Goal: Task Accomplishment & Management: Complete application form

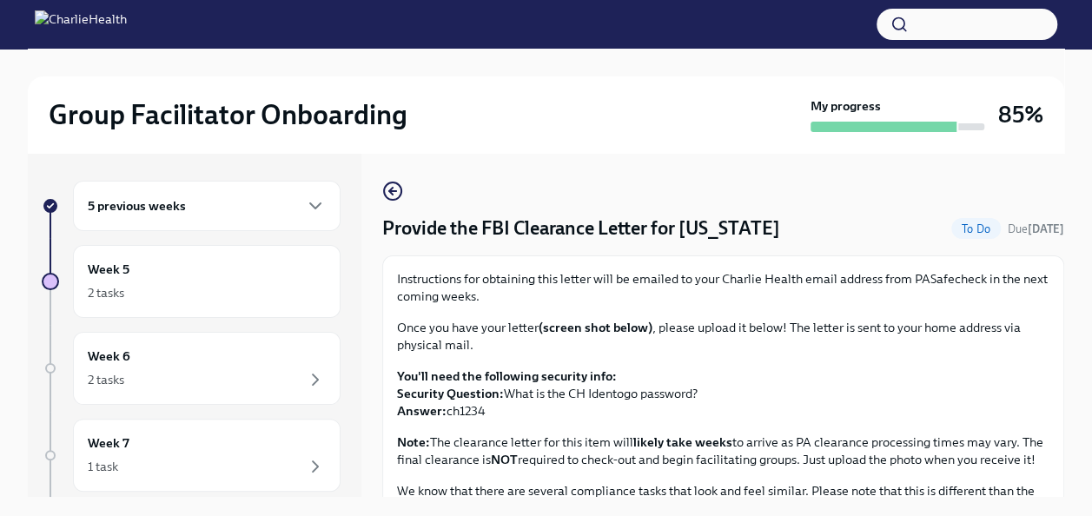
scroll to position [422, 0]
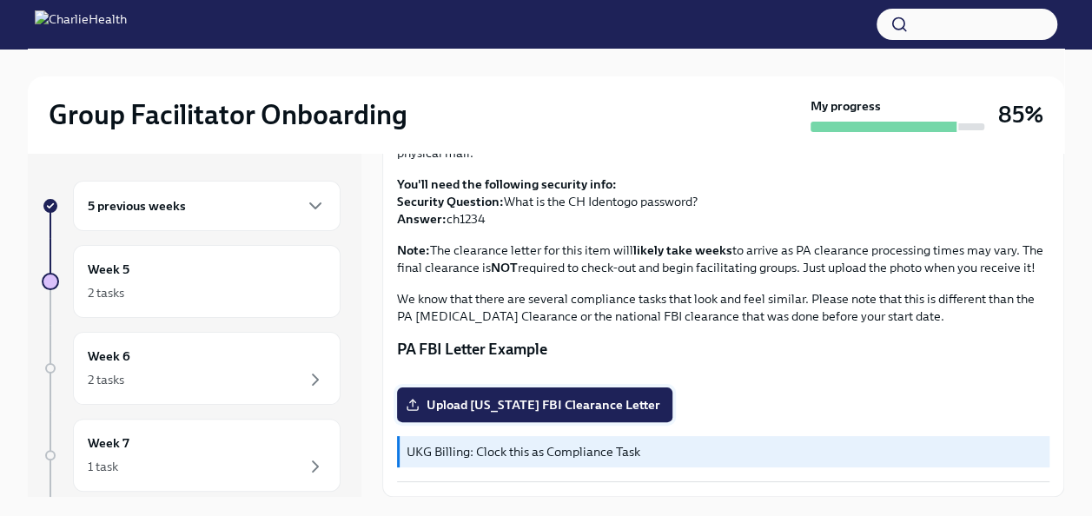
click at [545, 396] on span "Upload [US_STATE] FBI Clearance Letter" at bounding box center [534, 404] width 251 height 17
click at [0, 0] on input "Upload [US_STATE] FBI Clearance Letter" at bounding box center [0, 0] width 0 height 0
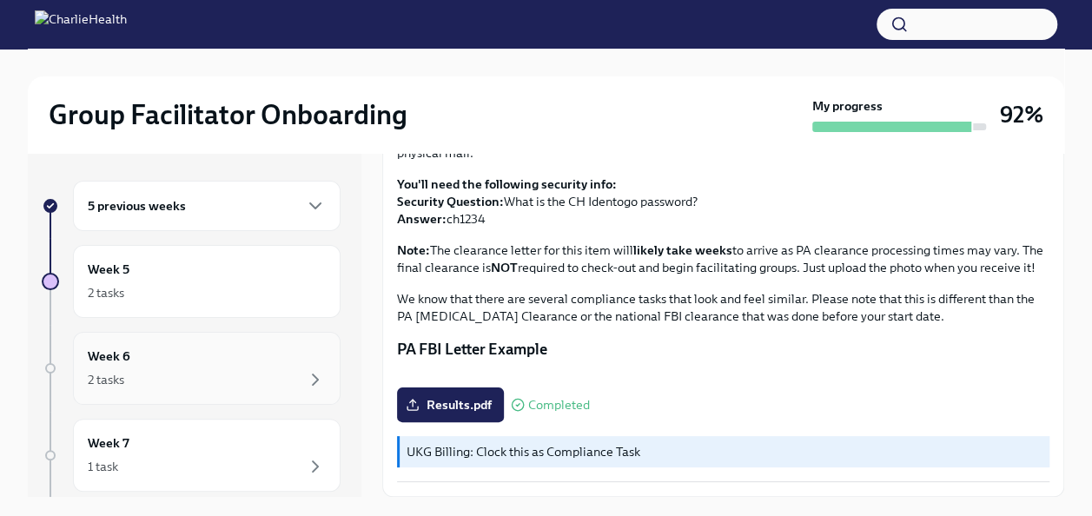
click at [133, 365] on div "Week 6 2 tasks" at bounding box center [207, 368] width 238 height 43
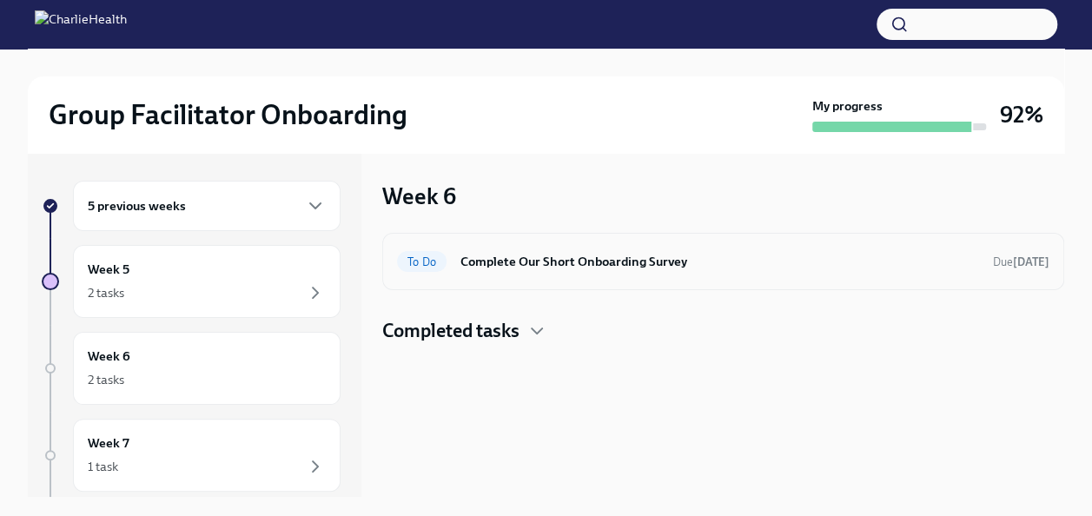
click at [723, 261] on h6 "Complete Our Short Onboarding Survey" at bounding box center [719, 261] width 518 height 19
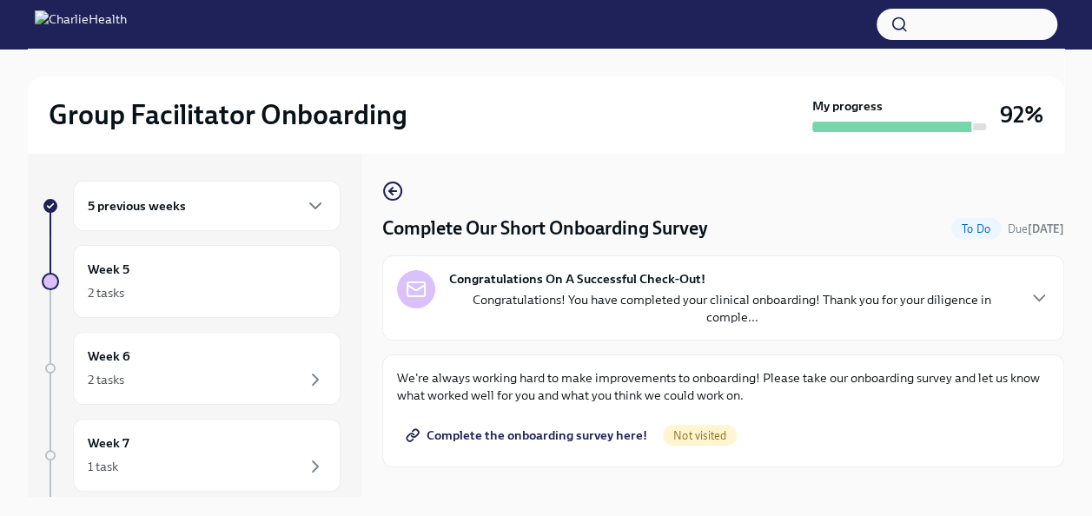
scroll to position [30, 0]
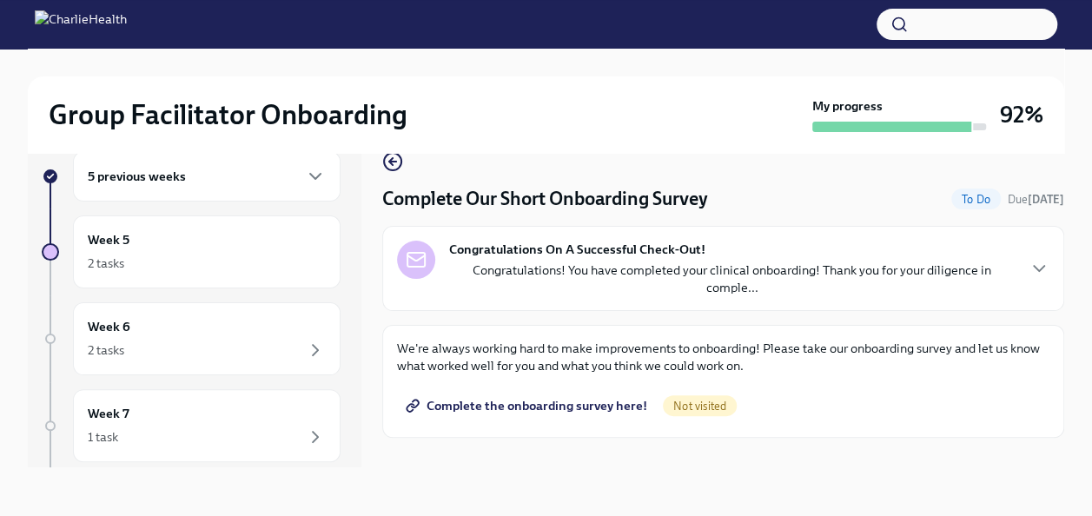
click at [598, 412] on span "Complete the onboarding survey here!" at bounding box center [528, 405] width 238 height 17
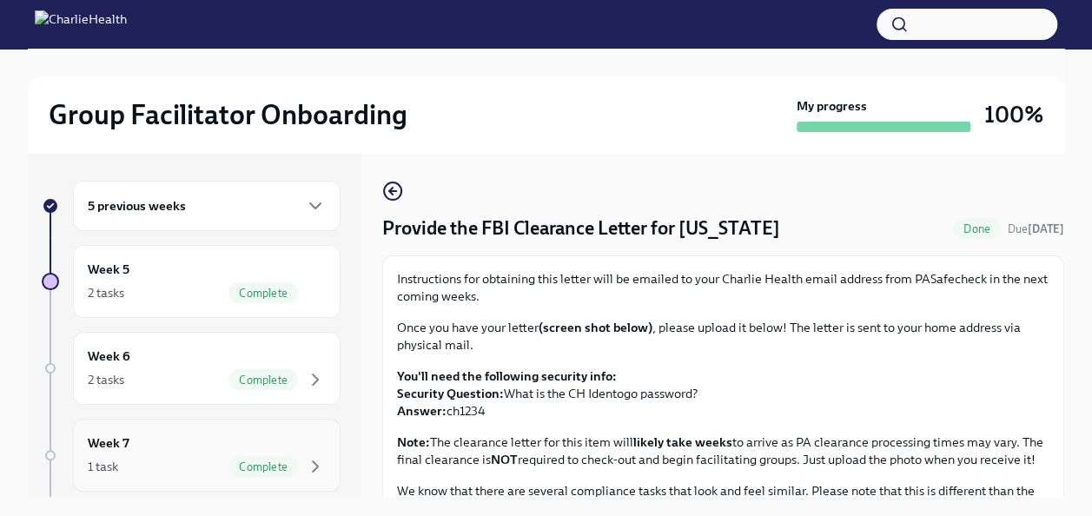
scroll to position [93, 0]
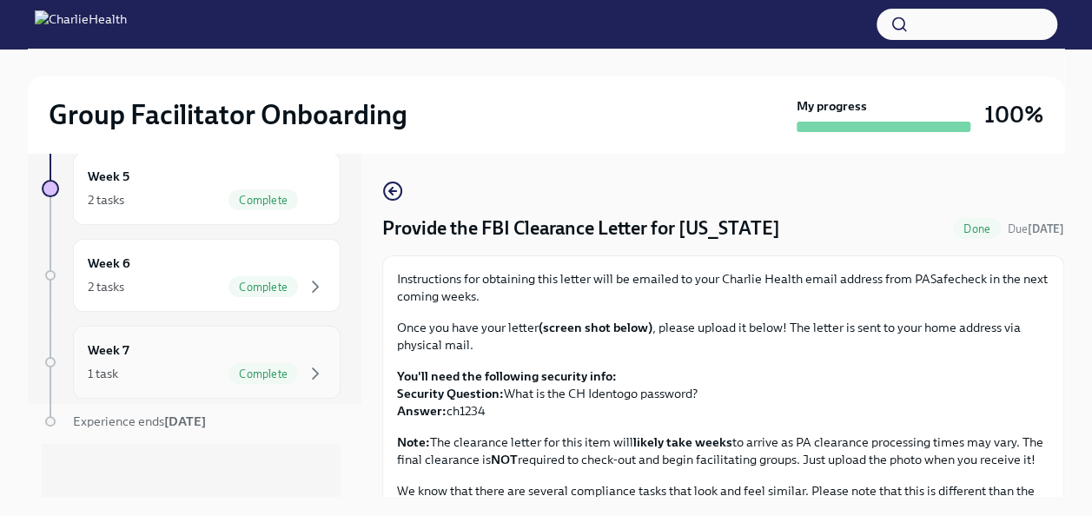
click at [192, 351] on div "Week 7 1 task Complete" at bounding box center [207, 361] width 238 height 43
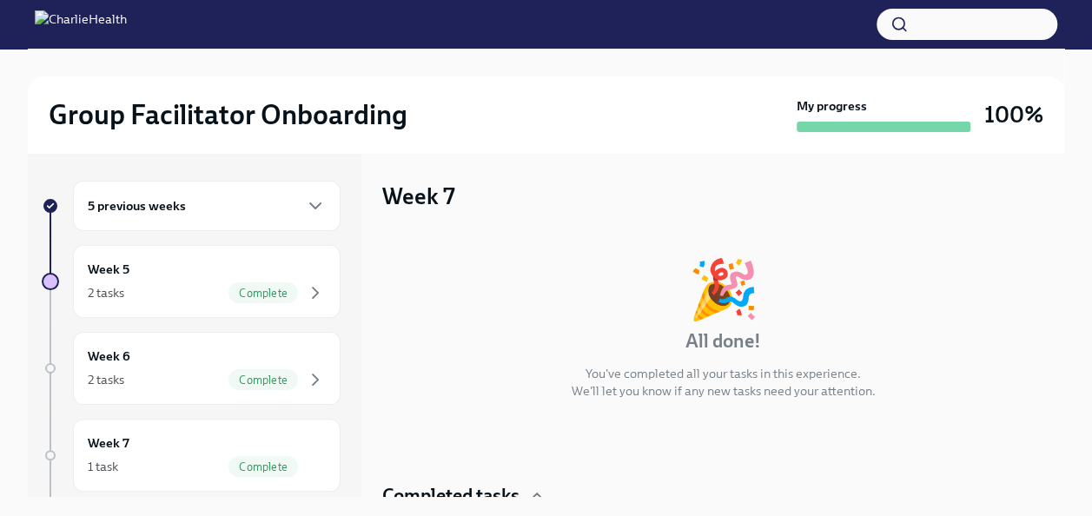
scroll to position [83, 0]
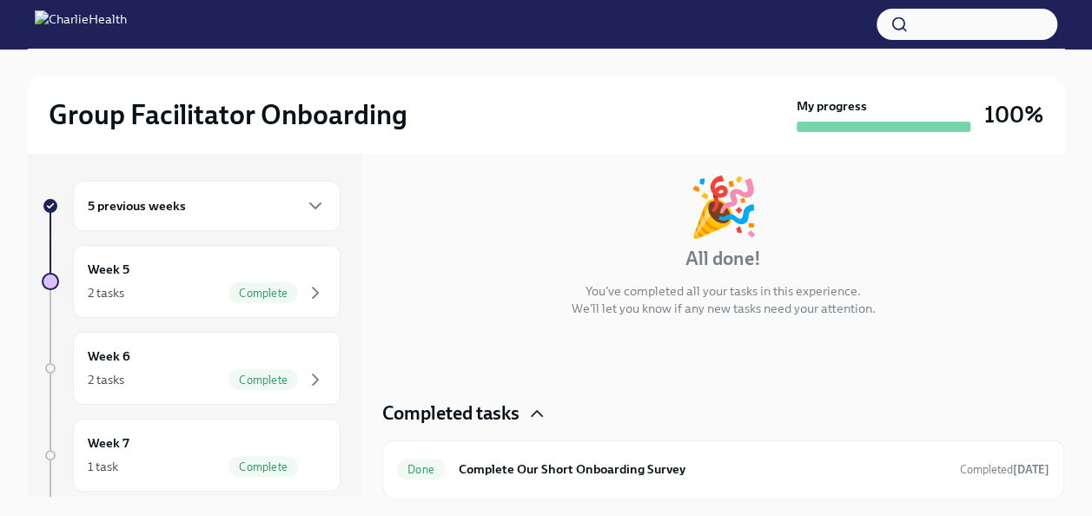
click at [540, 414] on icon "button" at bounding box center [536, 413] width 21 height 21
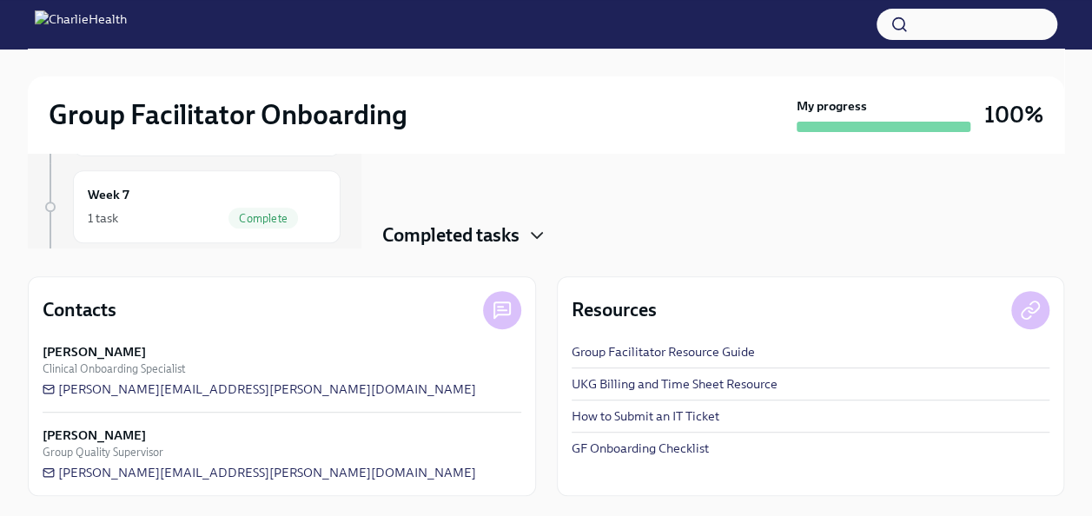
scroll to position [0, 0]
